Goal: Information Seeking & Learning: Find specific fact

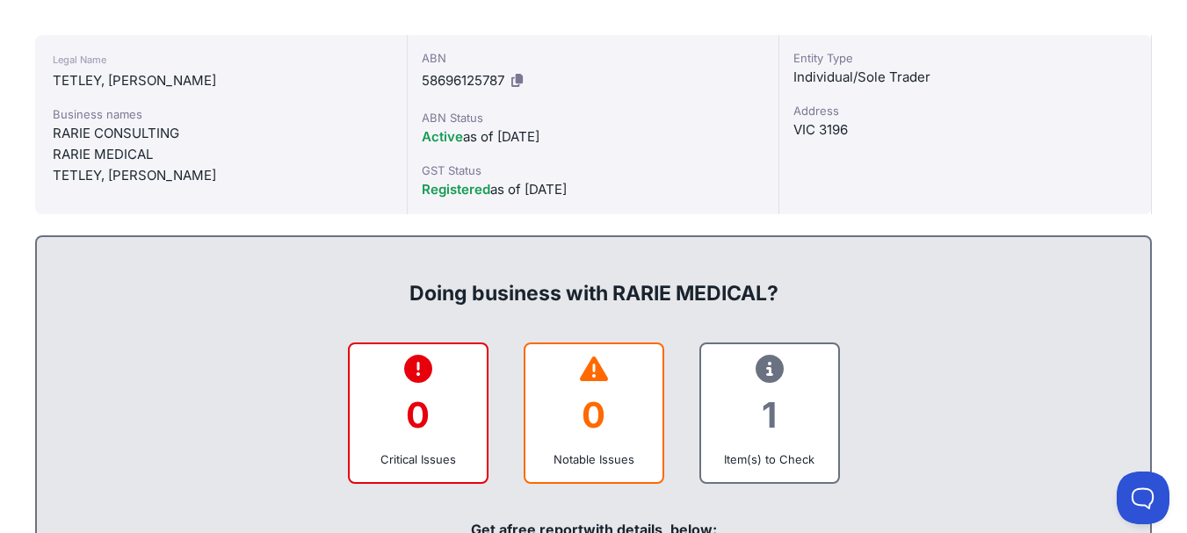
scroll to position [88, 0]
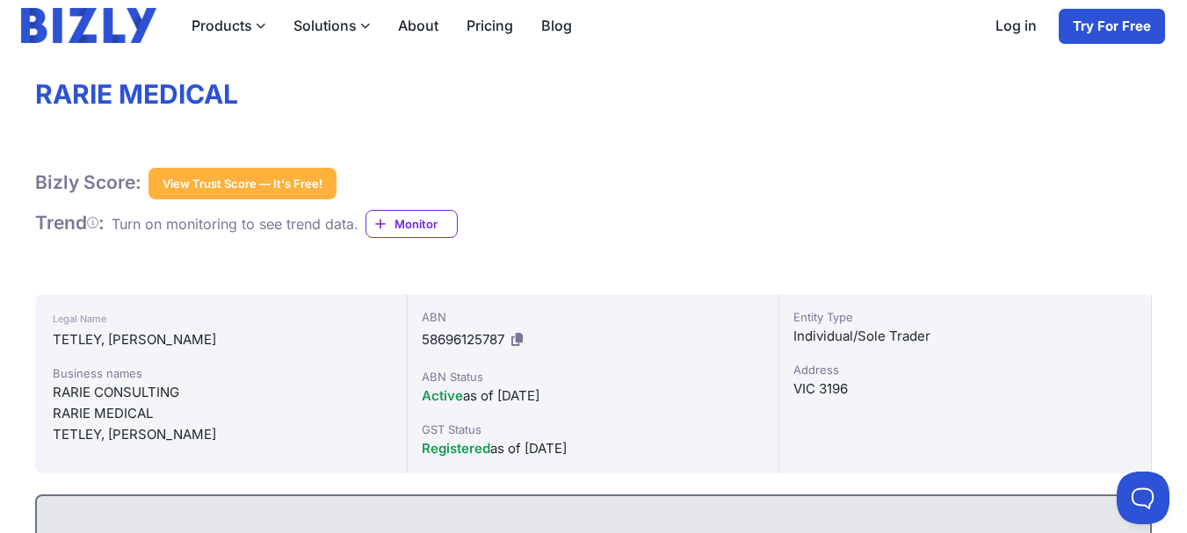
click at [191, 97] on h1 "RARIE MEDICAL" at bounding box center [593, 94] width 1116 height 33
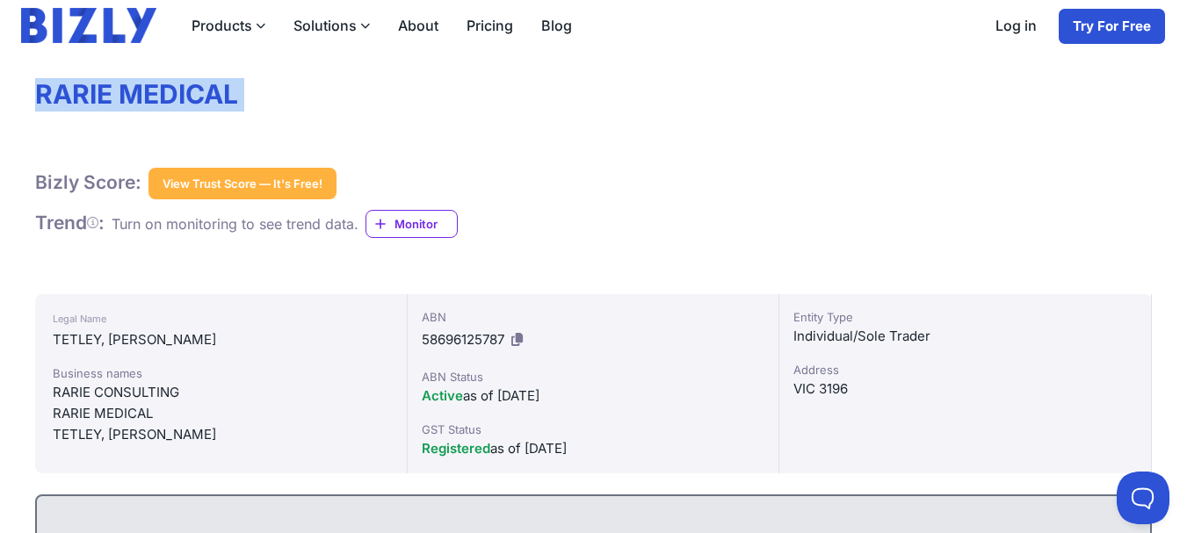
click at [191, 97] on h1 "RARIE MEDICAL" at bounding box center [593, 94] width 1116 height 33
copy div "RARIE MEDICAL"
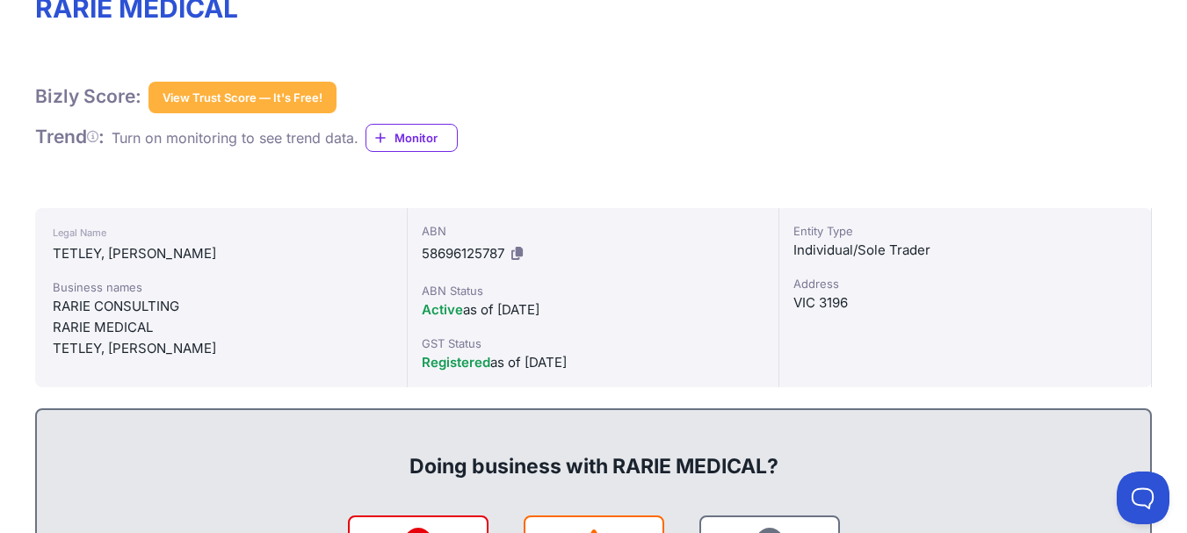
scroll to position [176, 0]
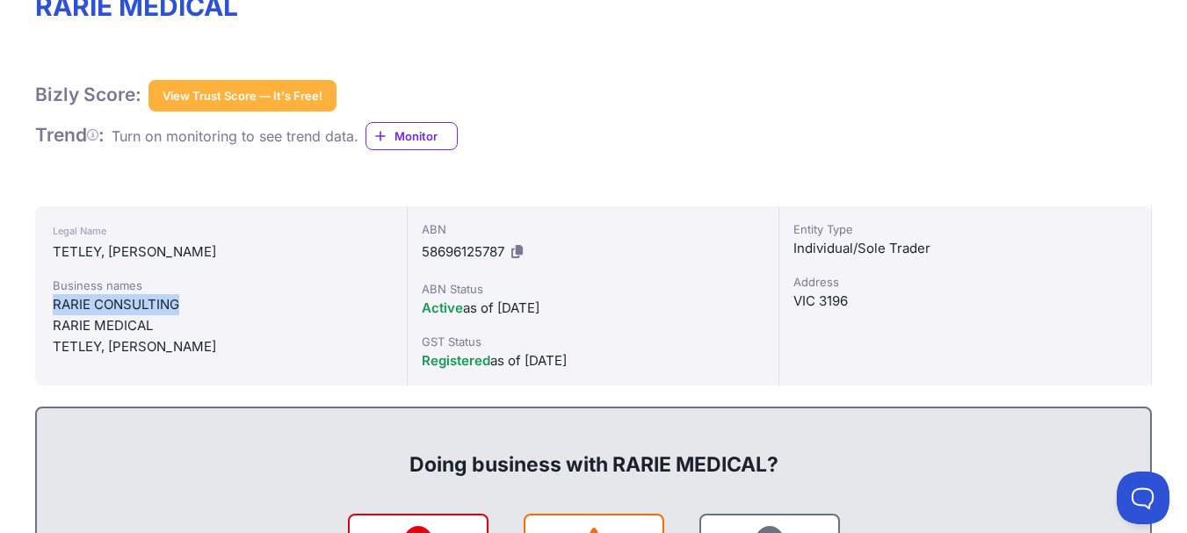
drag, startPoint x: 52, startPoint y: 305, endPoint x: 202, endPoint y: 299, distance: 150.3
click at [202, 299] on div "Legal Name [PERSON_NAME], [PERSON_NAME] Business names RARIE CONSULTING RARIE M…" at bounding box center [221, 295] width 372 height 179
copy div "RARIE CONSULTING"
